Goal: Find specific page/section: Find specific page/section

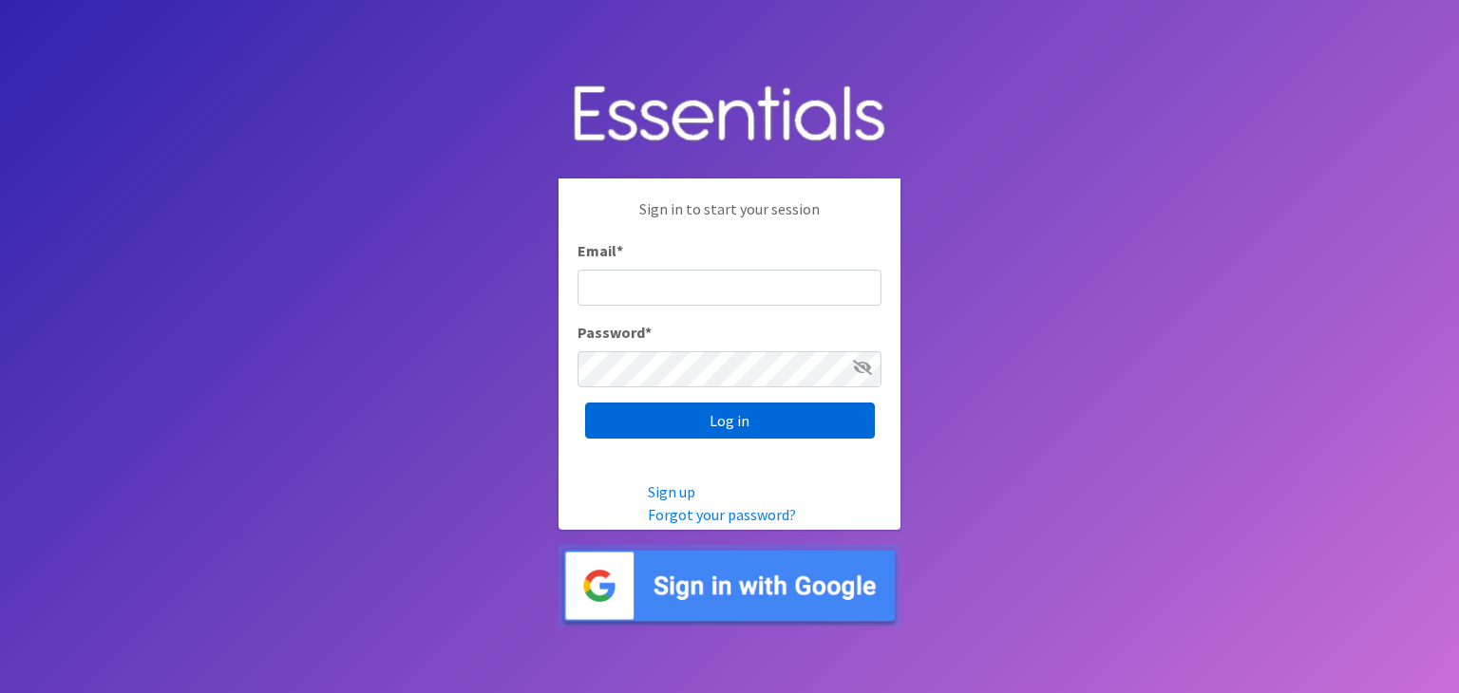
type input "[EMAIL_ADDRESS][DOMAIN_NAME]"
click at [703, 407] on input "Log in" at bounding box center [730, 421] width 290 height 36
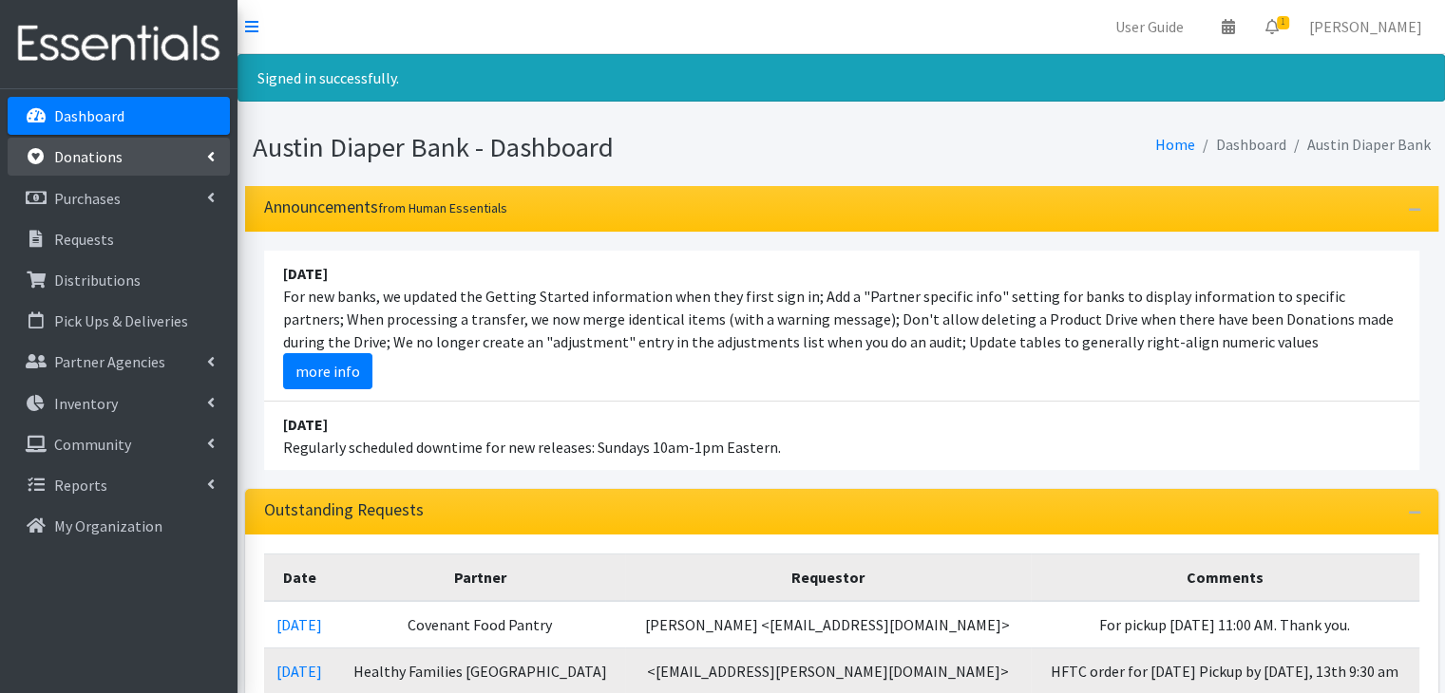
click at [97, 175] on link "Donations" at bounding box center [119, 157] width 222 height 38
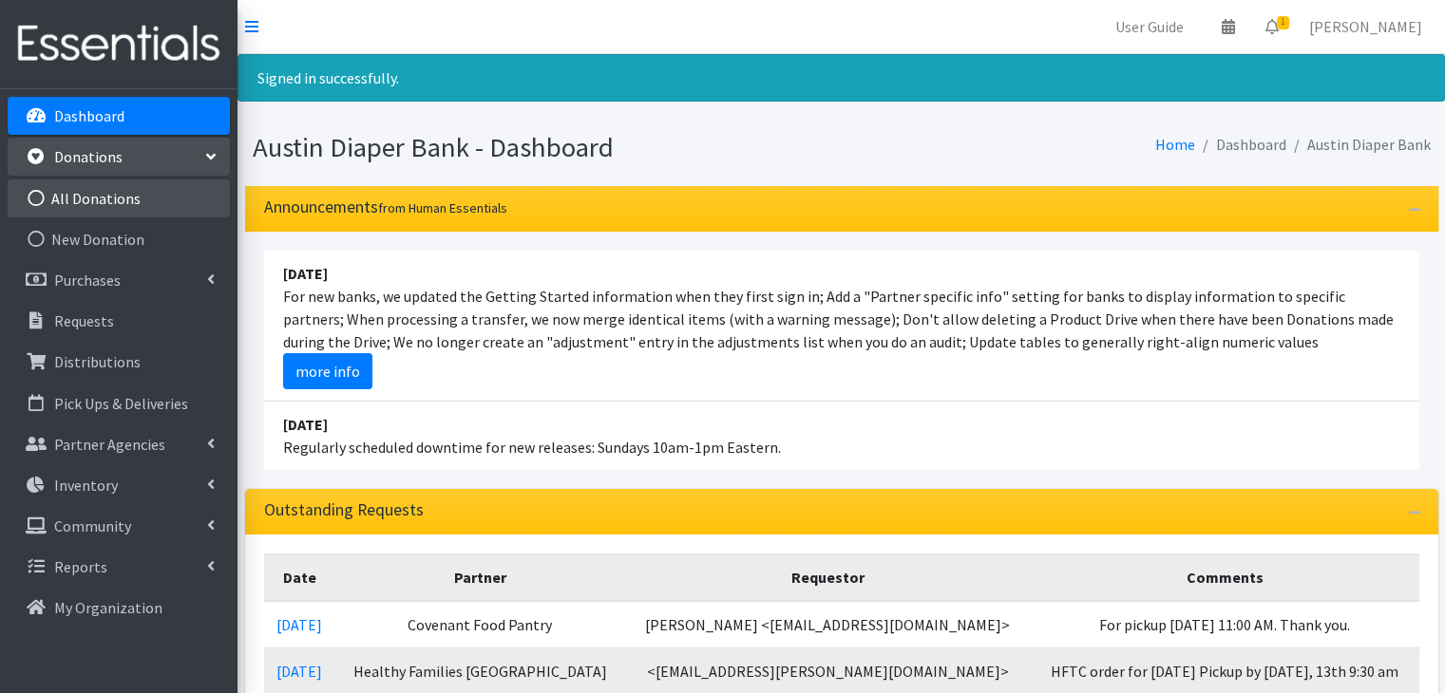
click at [110, 207] on link "All Donations" at bounding box center [119, 199] width 222 height 38
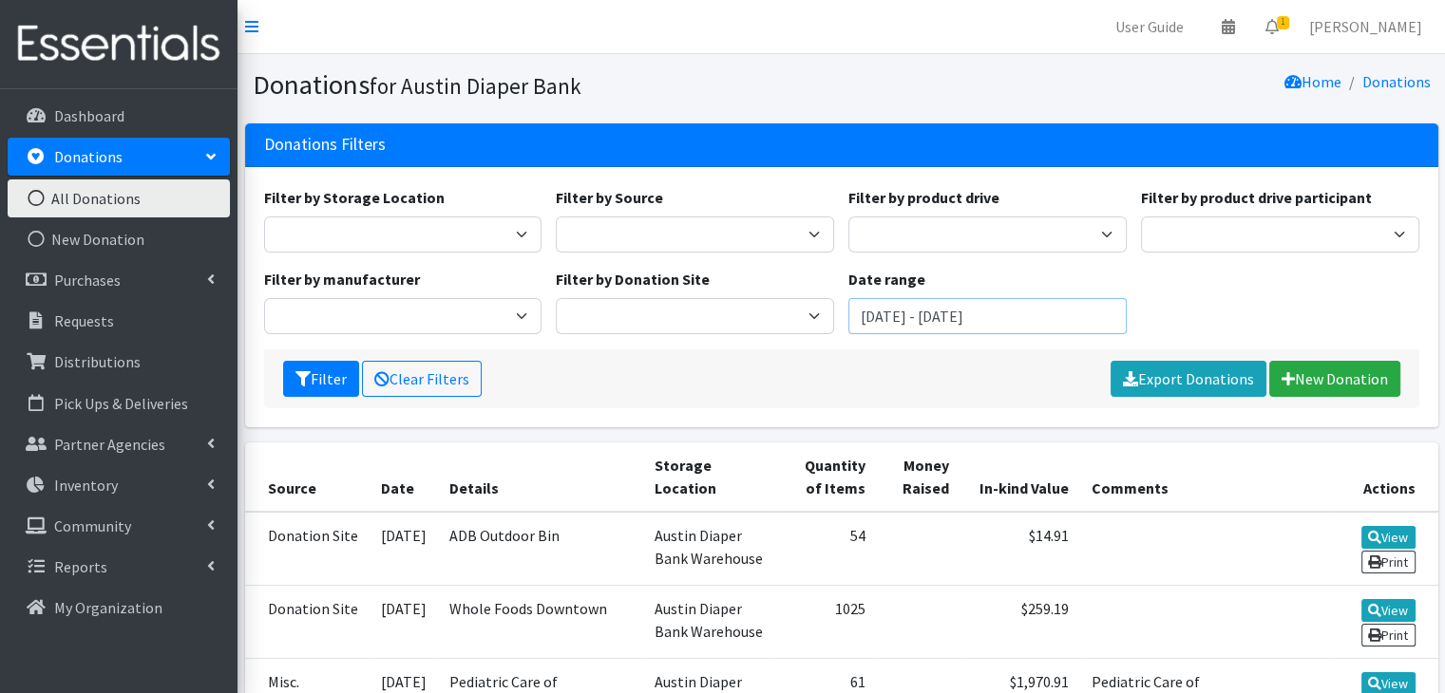
click at [912, 298] on input "June 21, 2025 - September 21, 2025" at bounding box center [987, 316] width 278 height 36
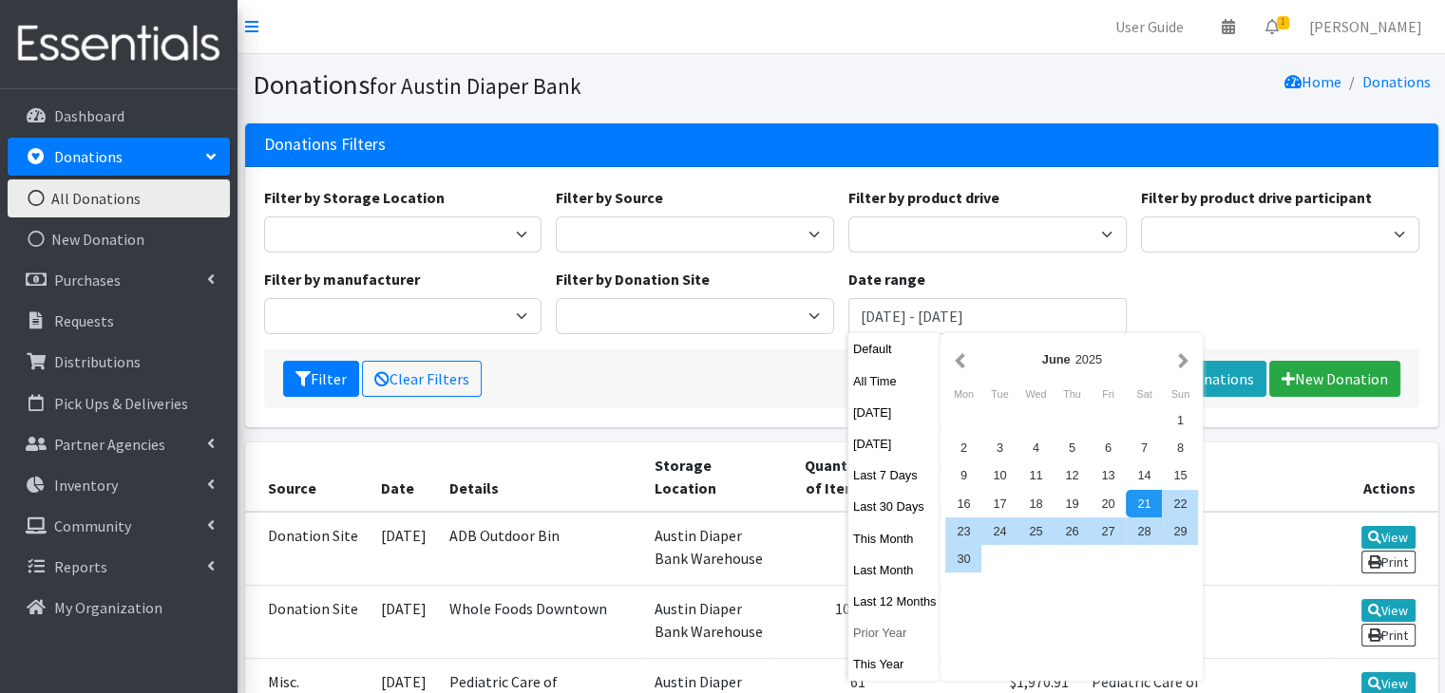
click at [875, 636] on button "Prior Year" at bounding box center [894, 633] width 93 height 28
type input "January 1, 2024 - December 31, 2024"
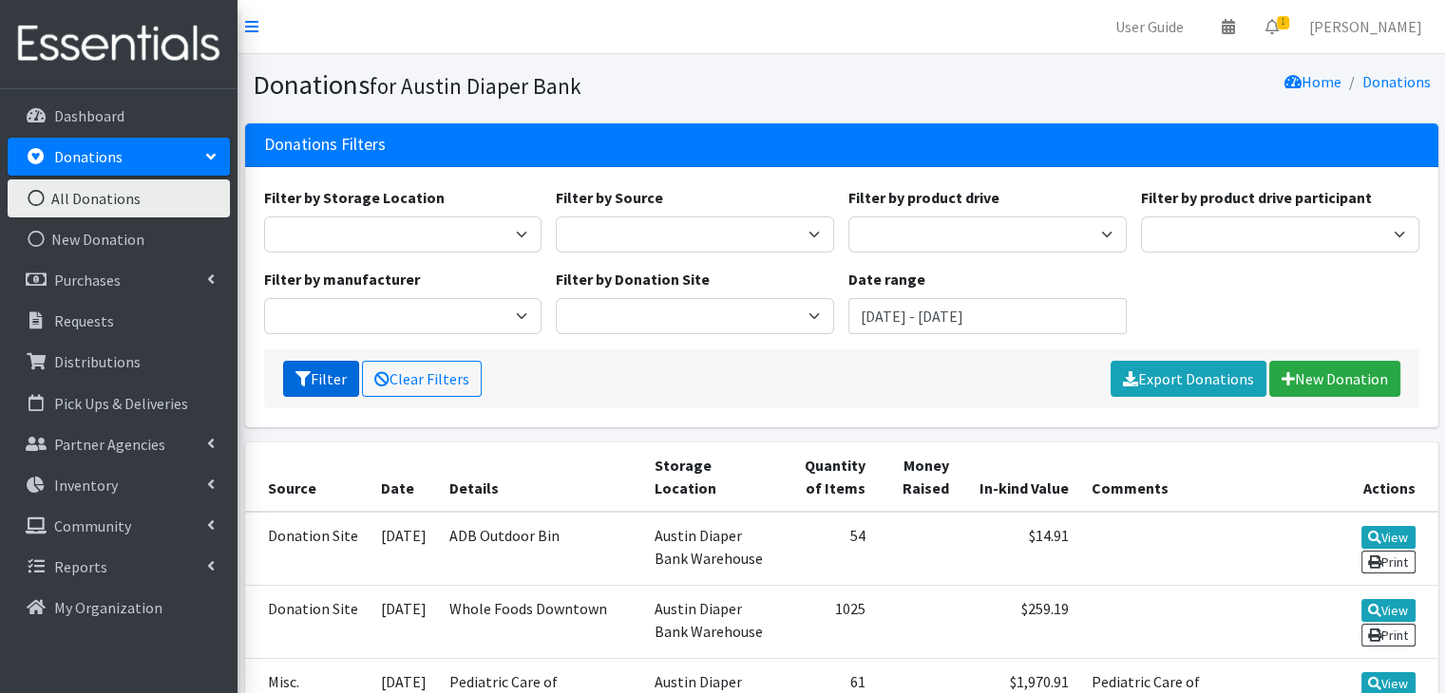
click at [333, 377] on button "Filter" at bounding box center [321, 379] width 76 height 36
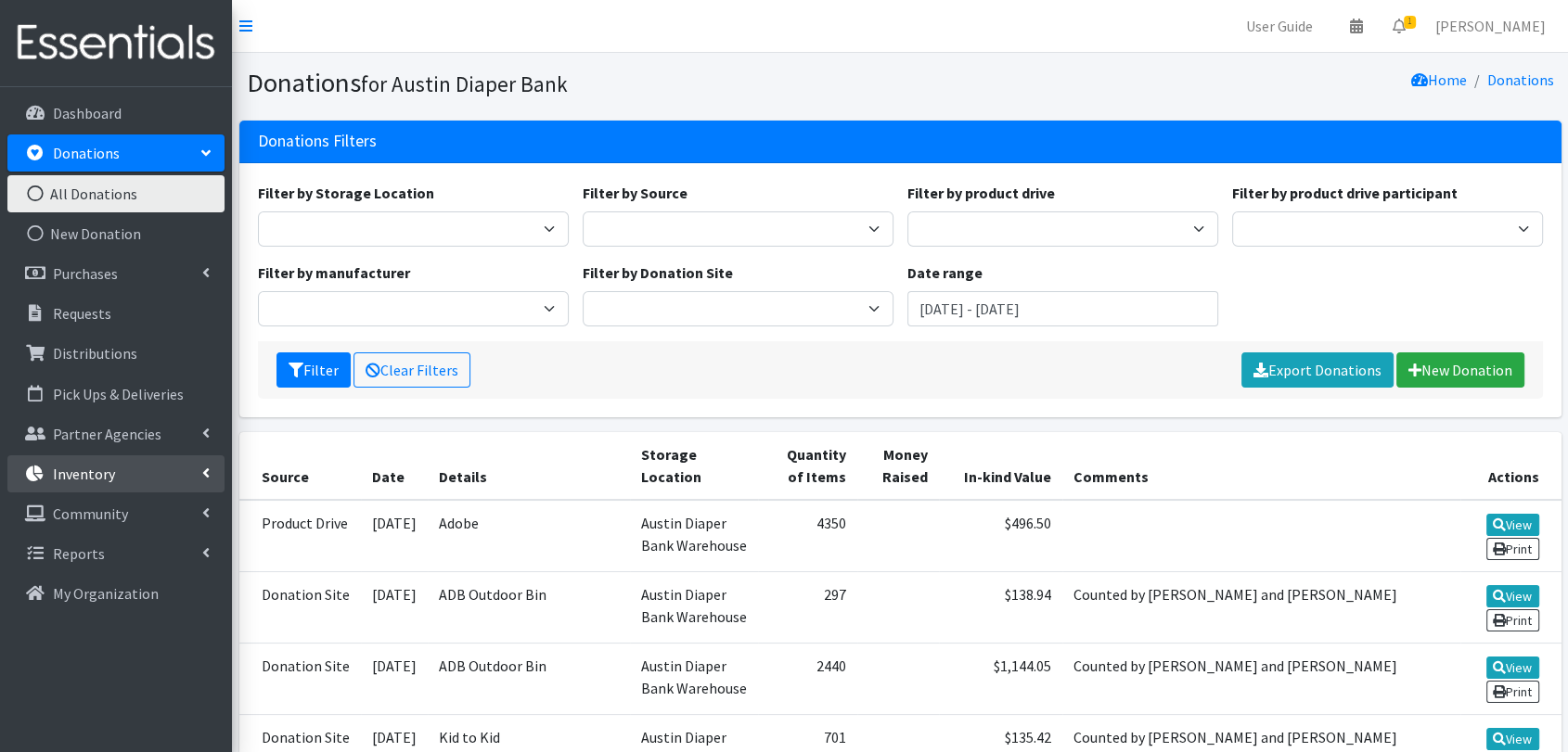
click at [100, 473] on p "Inventory" at bounding box center [84, 474] width 63 height 19
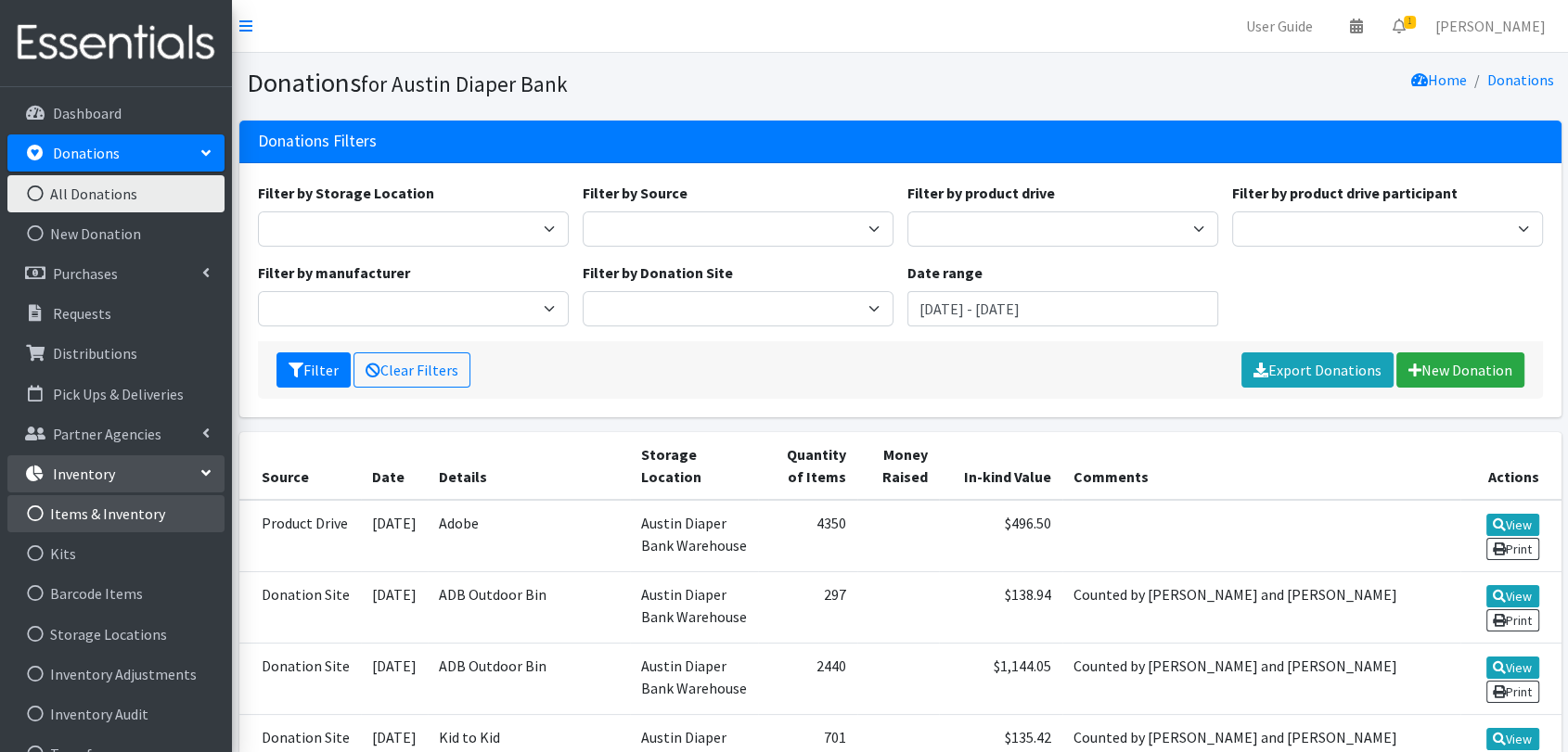
click at [128, 514] on link "Items & Inventory" at bounding box center [116, 514] width 217 height 37
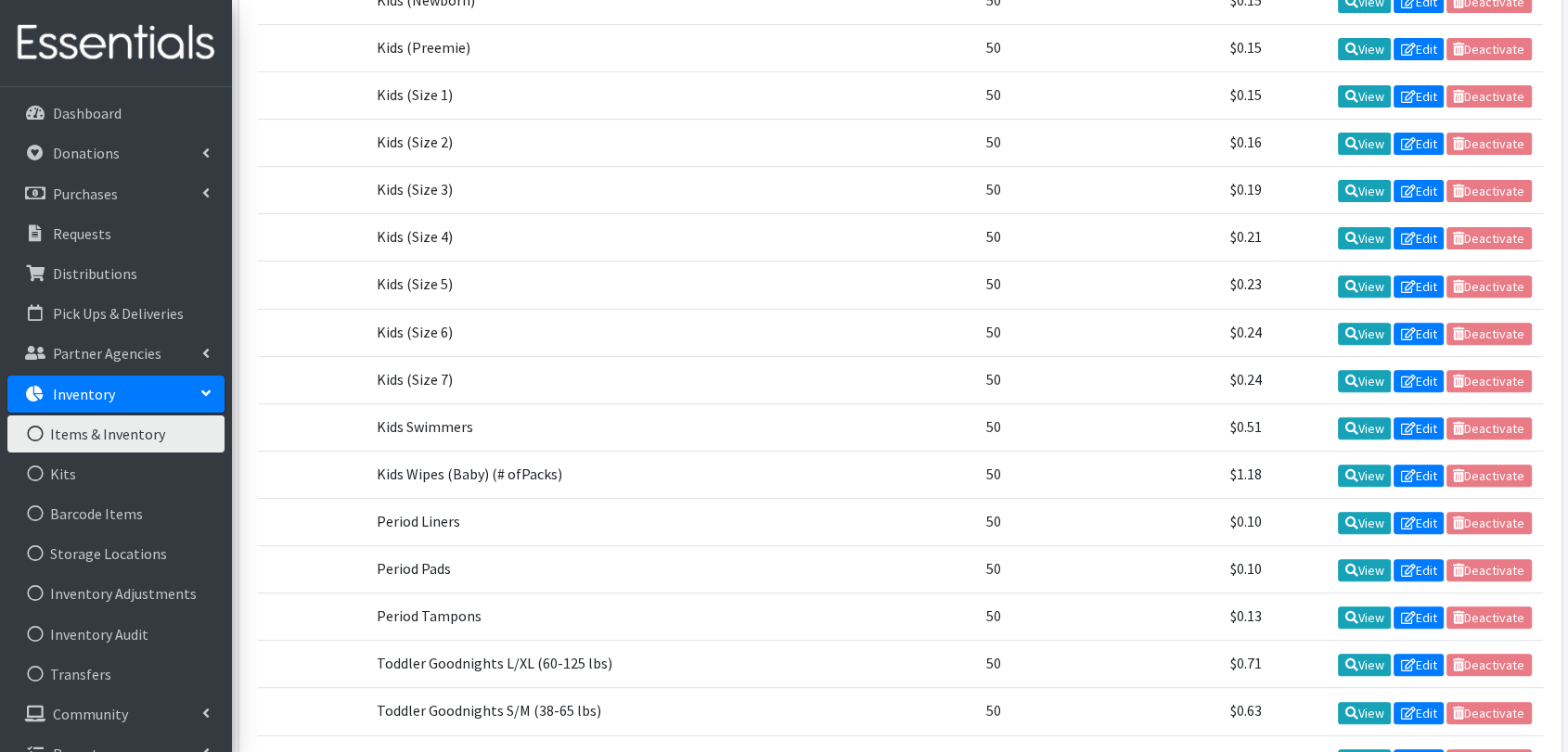
scroll to position [865, 0]
